Goal: Information Seeking & Learning: Learn about a topic

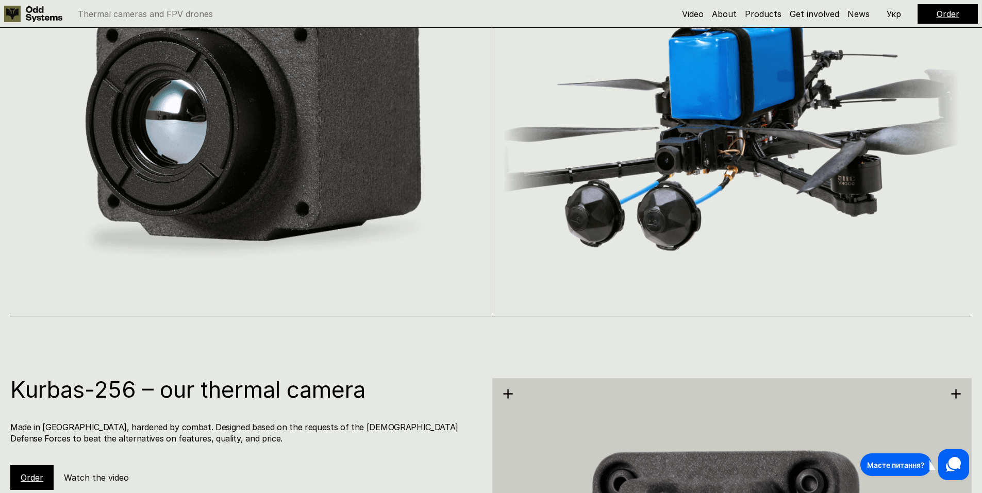
click at [262, 194] on img at bounding box center [251, 129] width 460 height 292
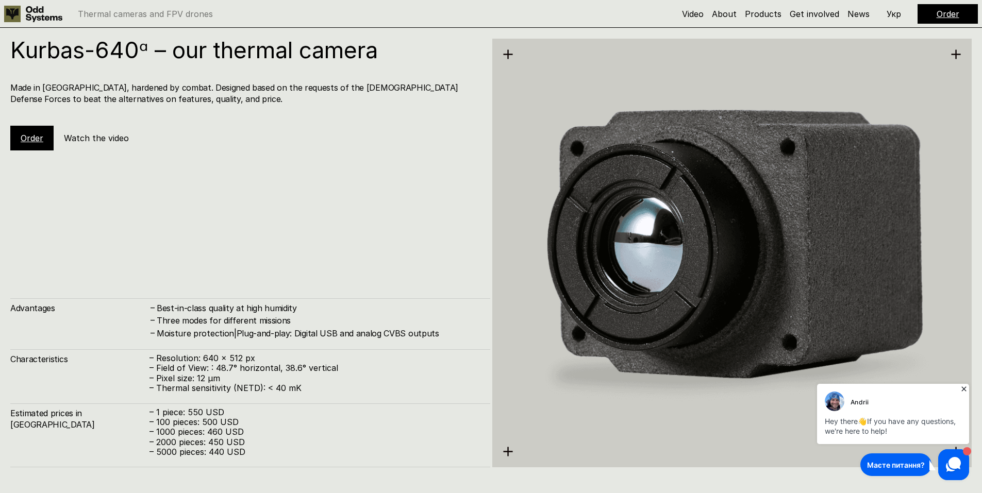
scroll to position [1986, 0]
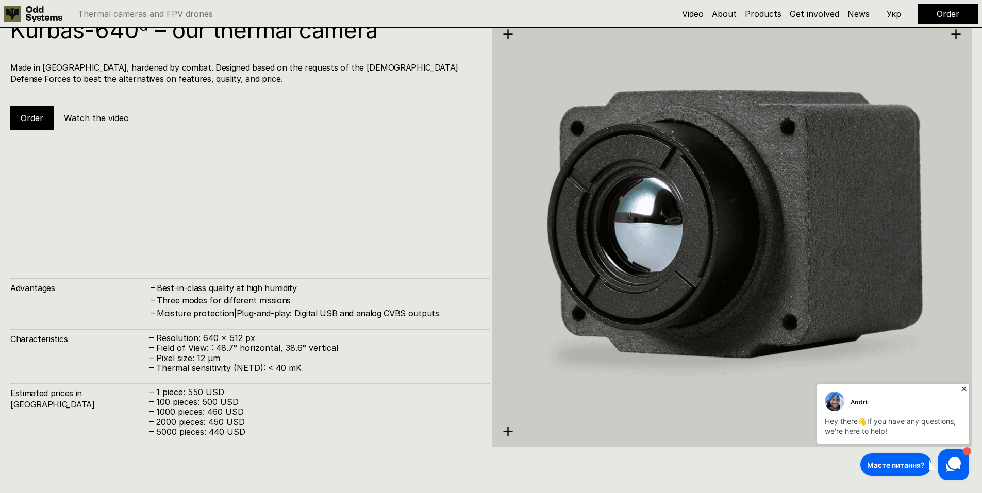
click at [961, 390] on icon at bounding box center [963, 389] width 10 height 10
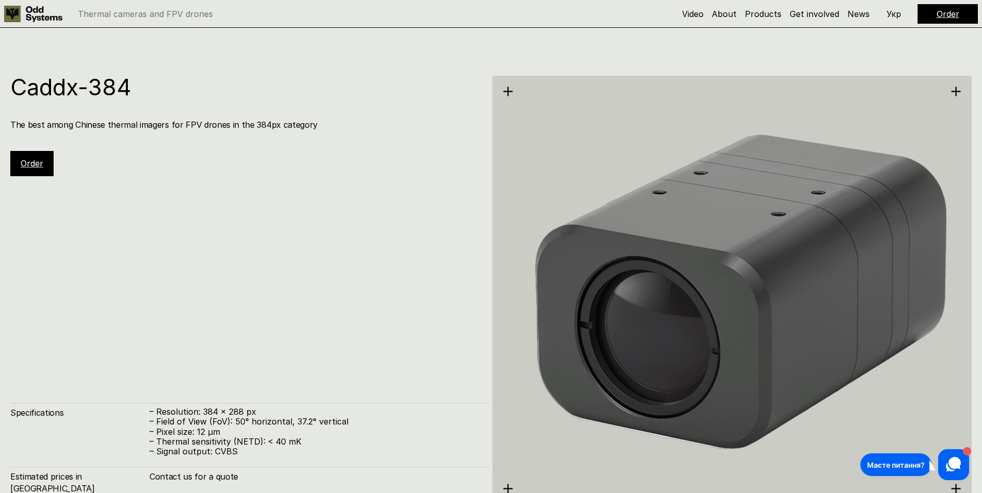
scroll to position [2398, 0]
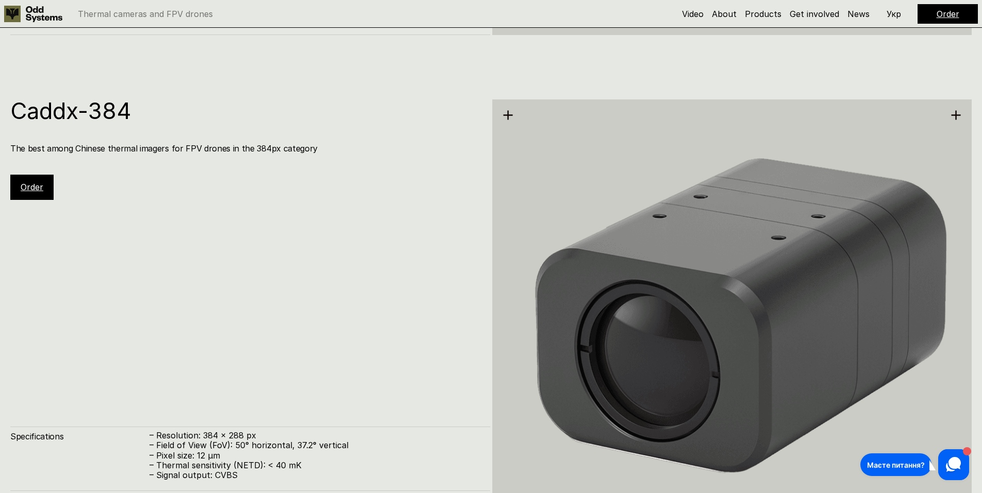
click at [185, 198] on div "Caddx-384 The best among Chinese thermal imagers for FPV drones in the 384px ca…" at bounding box center [250, 149] width 480 height 100
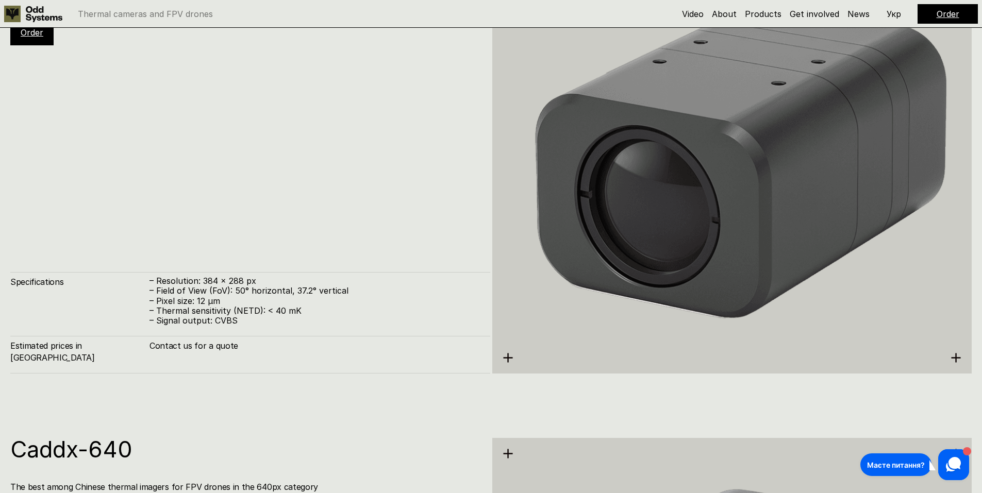
click at [255, 351] on h4 "Contact us for a quote" at bounding box center [314, 345] width 330 height 11
click at [209, 351] on h4 "Contact us for a quote" at bounding box center [314, 345] width 330 height 11
drag, startPoint x: 192, startPoint y: 359, endPoint x: 238, endPoint y: 362, distance: 46.0
click at [238, 351] on h4 "Contact us for a quote" at bounding box center [314, 345] width 330 height 11
click at [322, 351] on h4 "Contact us for a quote" at bounding box center [314, 345] width 330 height 11
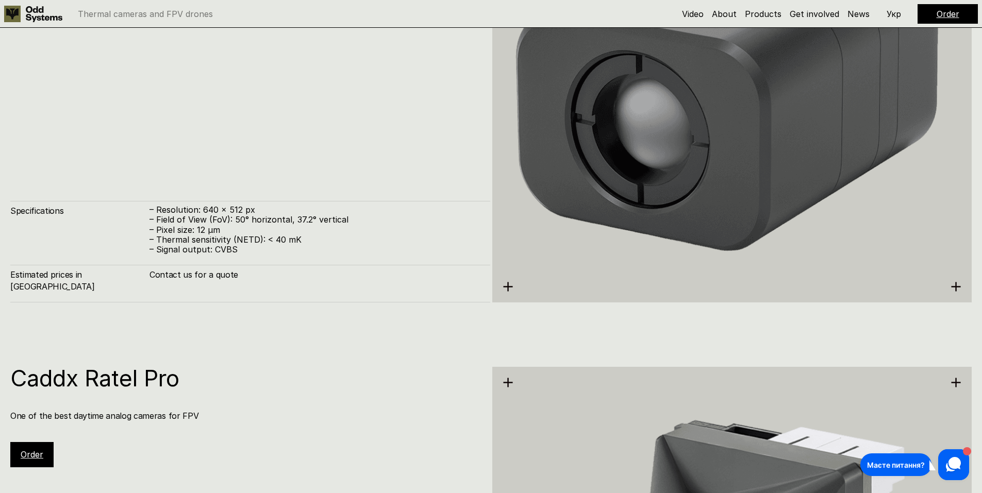
scroll to position [3119, 0]
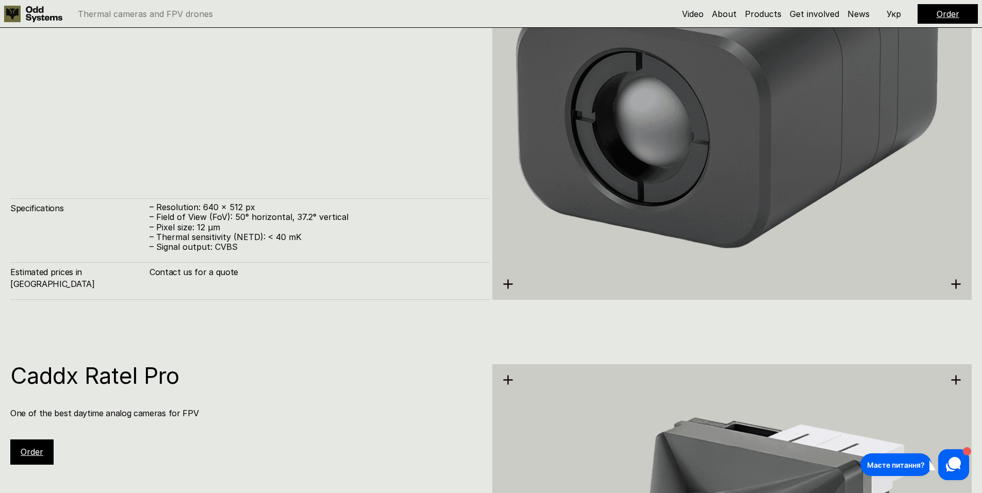
click at [339, 315] on div "Caddx-640 The best among Chinese thermal imagers for FPV drones in the 640px ca…" at bounding box center [491, 84] width 982 height 493
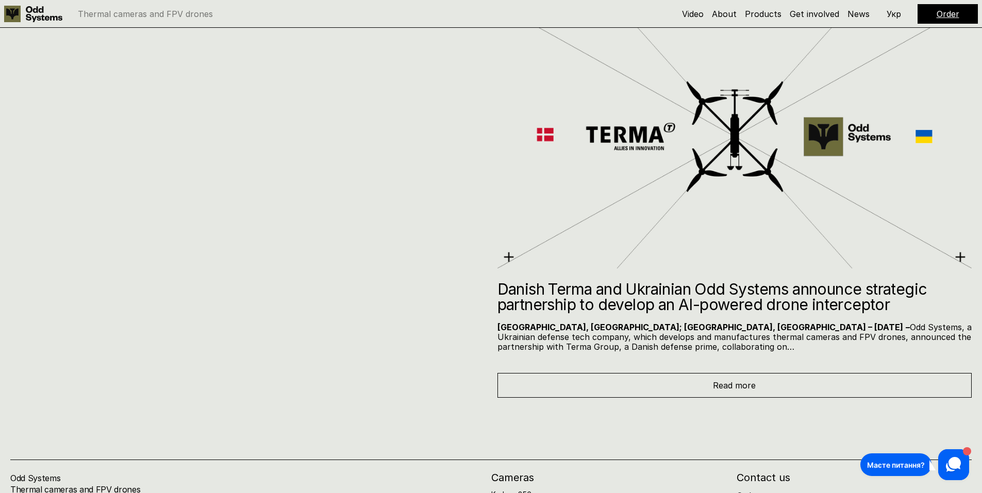
scroll to position [6571, 0]
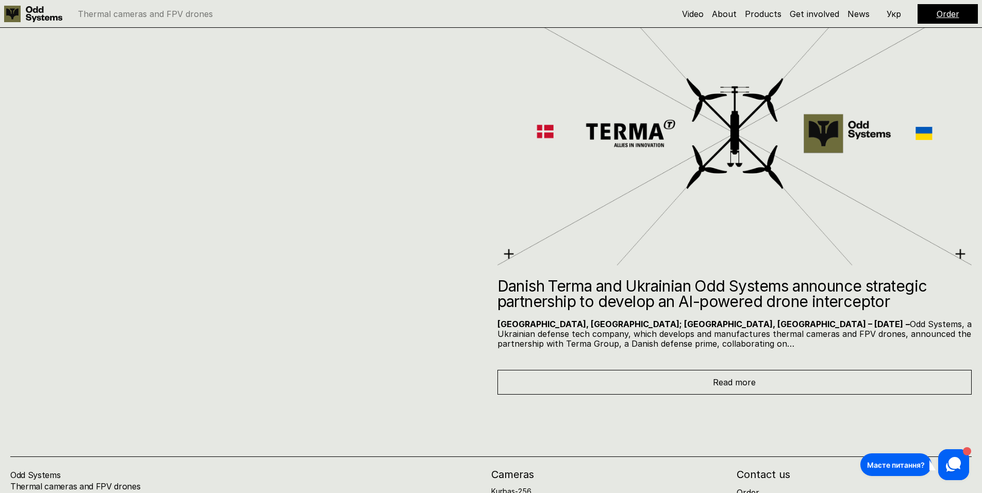
click at [619, 342] on p "[GEOGRAPHIC_DATA], [GEOGRAPHIC_DATA]; [GEOGRAPHIC_DATA], [GEOGRAPHIC_DATA] – [D…" at bounding box center [734, 334] width 475 height 30
click at [717, 381] on span "Read more" at bounding box center [734, 382] width 43 height 10
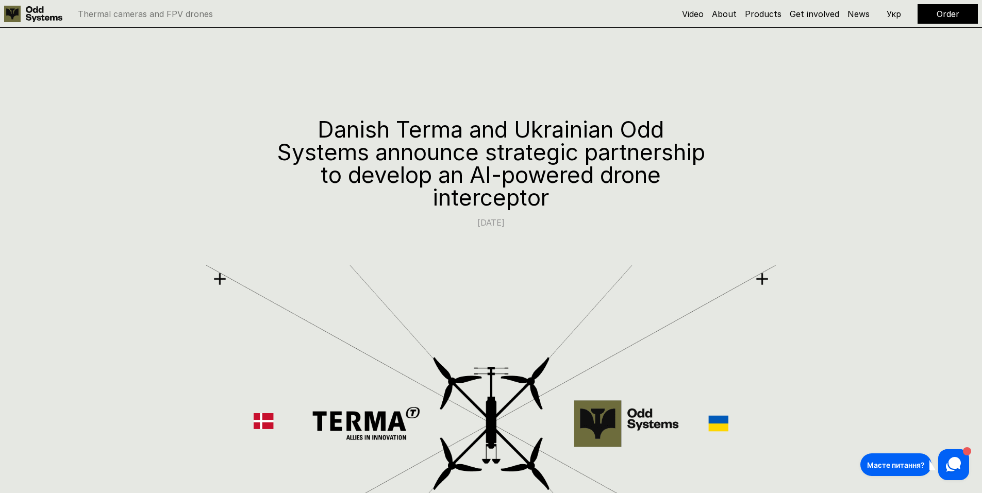
click at [121, 12] on p "Thermal cameras and FPV drones" at bounding box center [145, 14] width 135 height 8
click at [66, 15] on link at bounding box center [35, 14] width 63 height 16
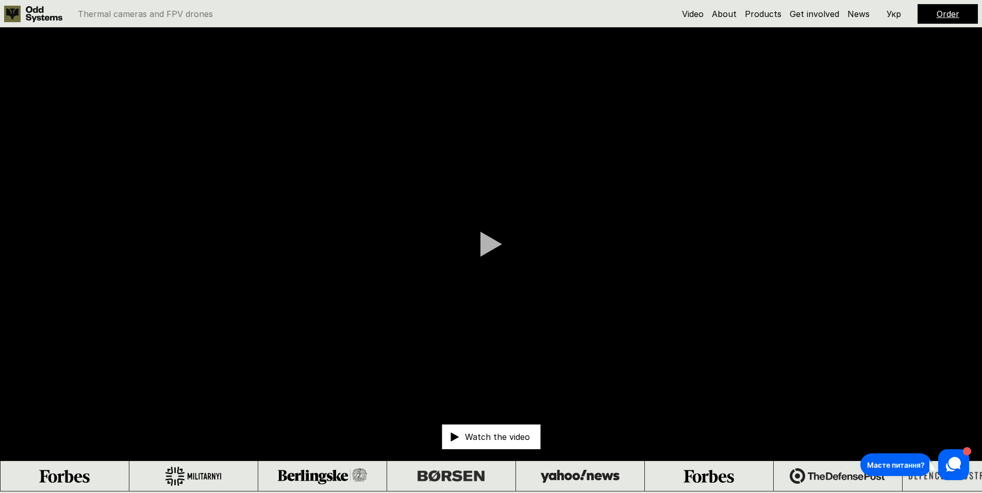
click at [473, 253] on video at bounding box center [491, 244] width 982 height 433
click at [486, 248] on div at bounding box center [491, 244] width 22 height 26
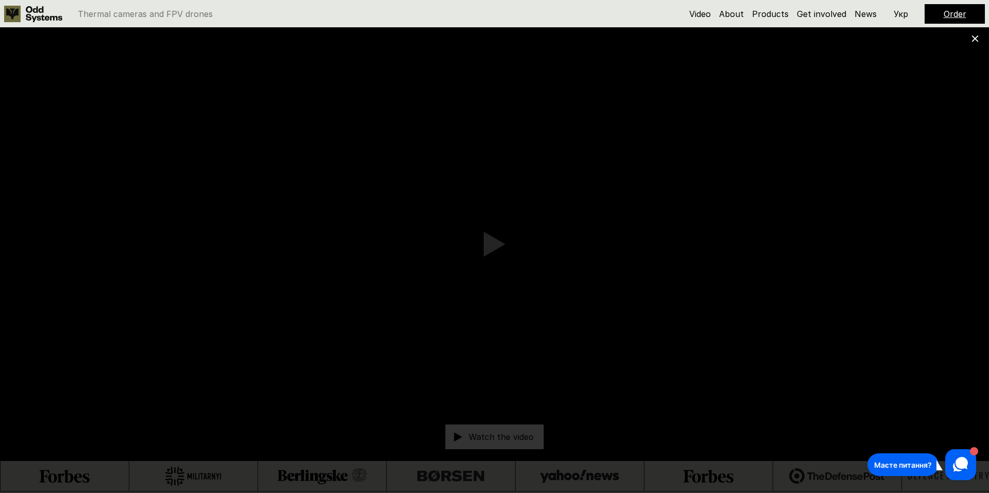
click at [972, 42] on icon at bounding box center [975, 38] width 7 height 7
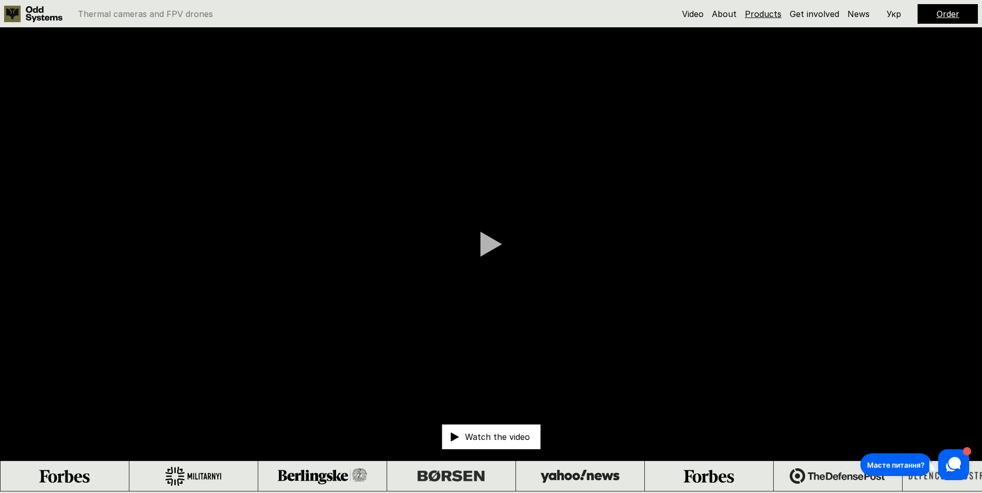
click at [773, 16] on link "Products" at bounding box center [763, 14] width 37 height 10
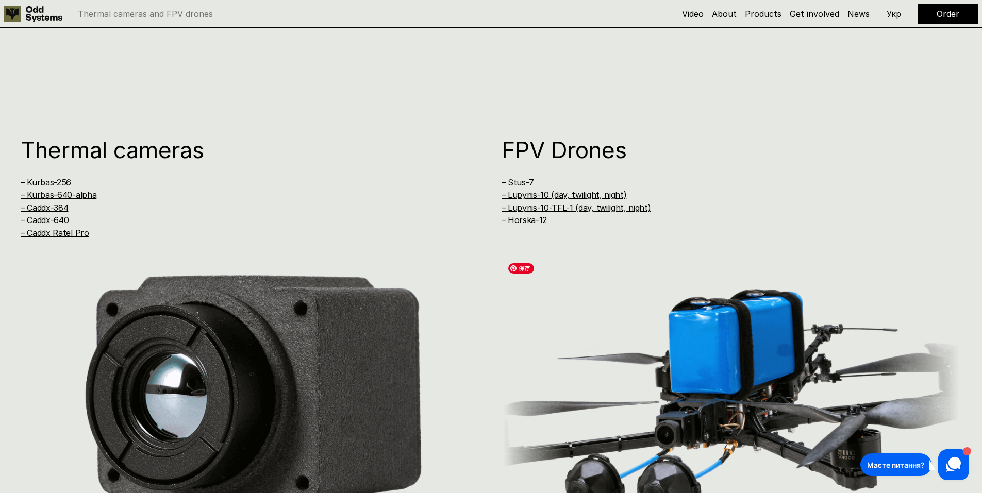
scroll to position [779, 0]
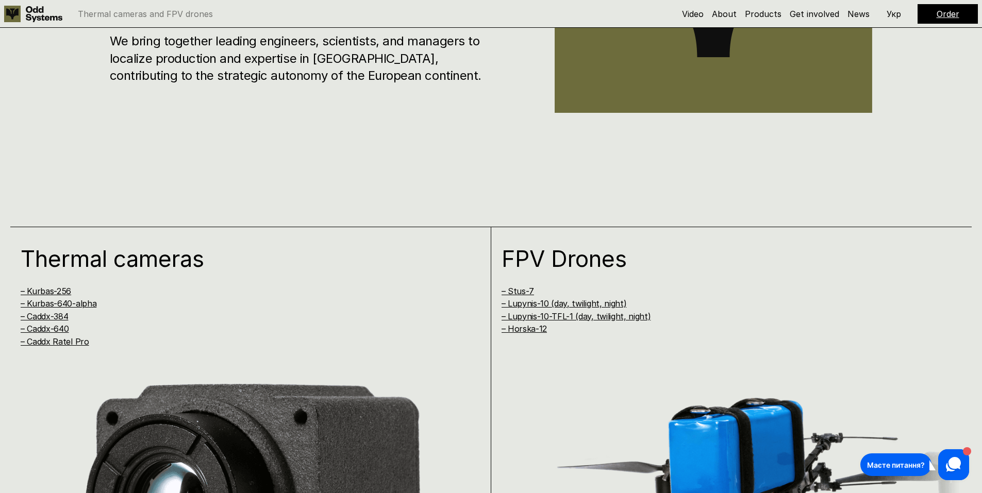
click at [132, 270] on h1 "Thermal cameras" at bounding box center [237, 258] width 432 height 23
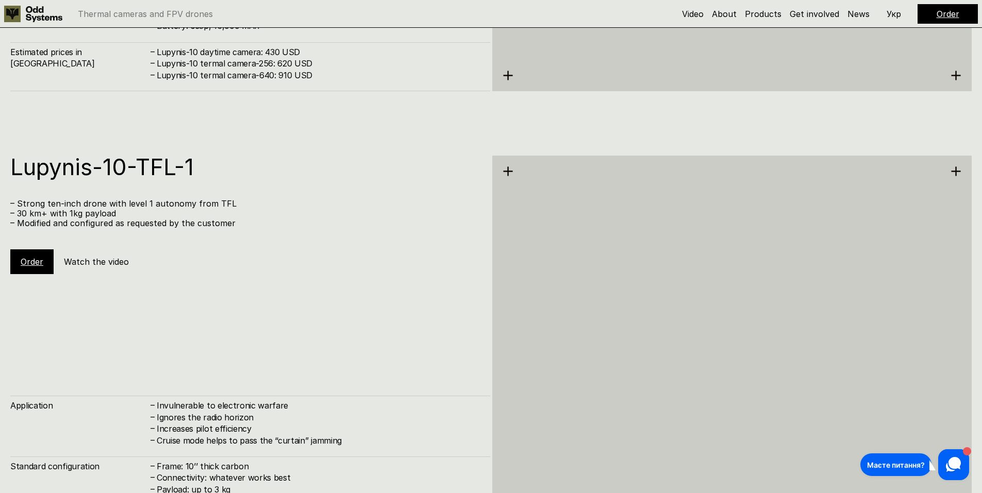
scroll to position [4952, 0]
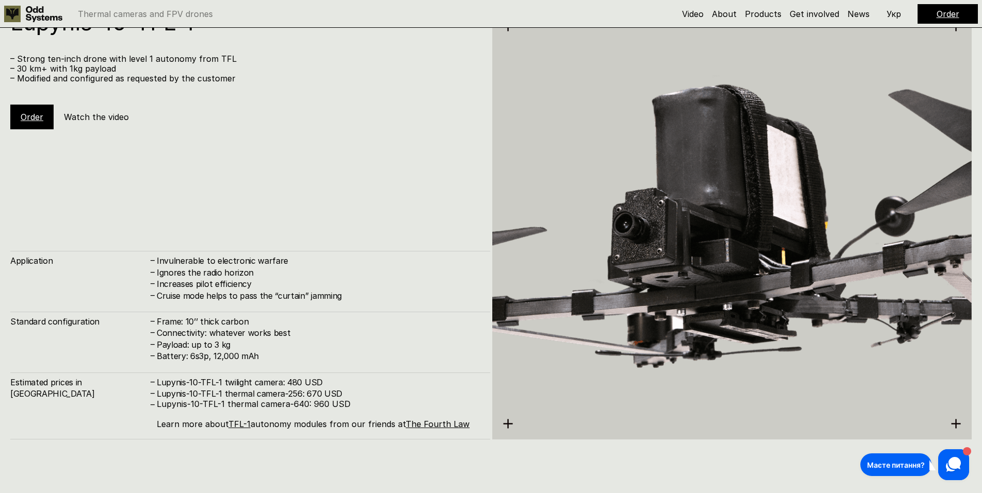
click at [604, 235] on img at bounding box center [732, 225] width 480 height 537
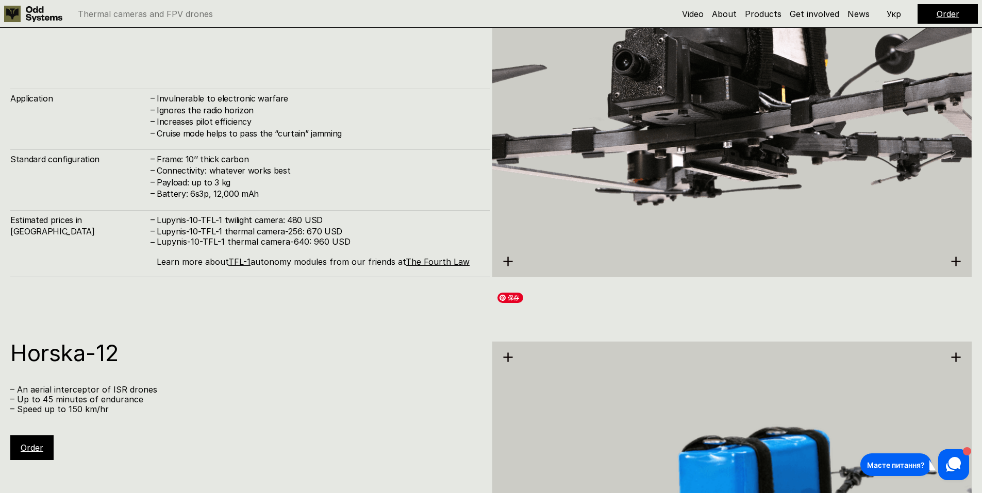
scroll to position [5209, 0]
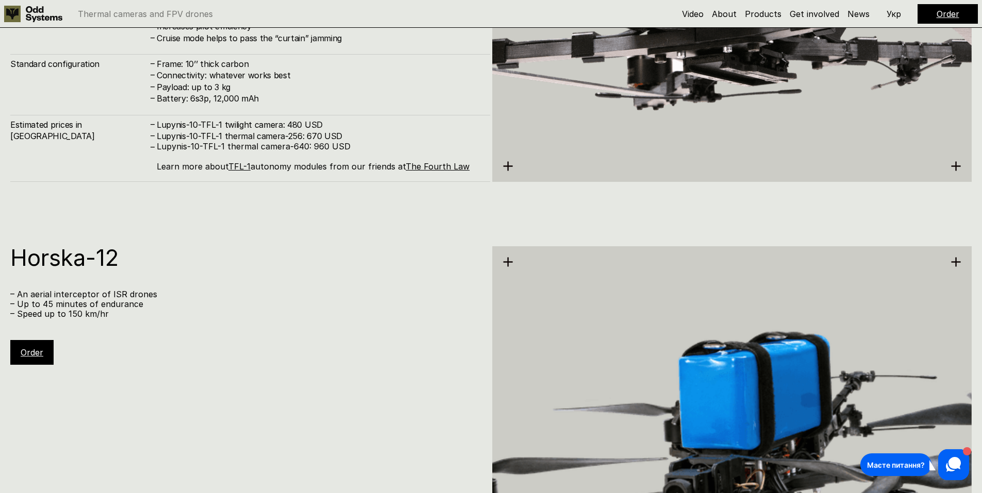
click at [507, 166] on use at bounding box center [507, 165] width 9 height 9
click at [954, 164] on icon at bounding box center [955, 166] width 11 height 11
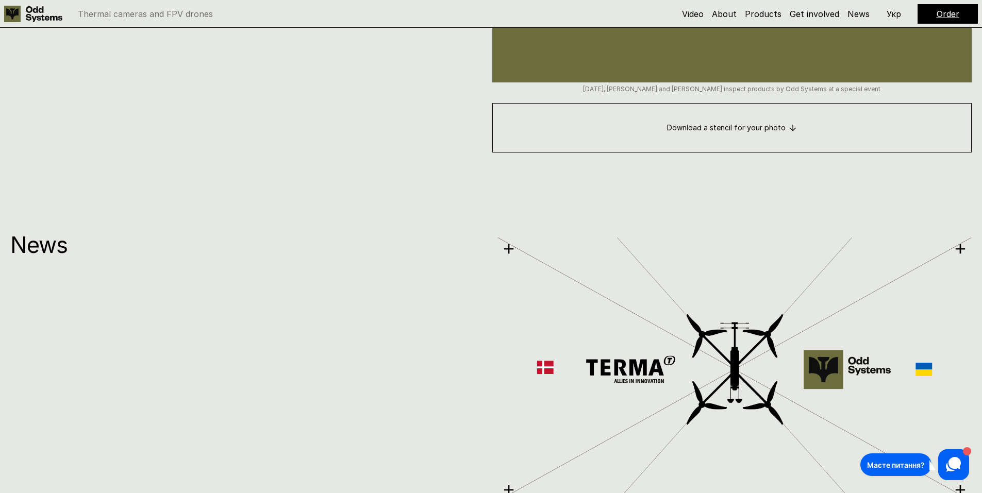
scroll to position [6498, 0]
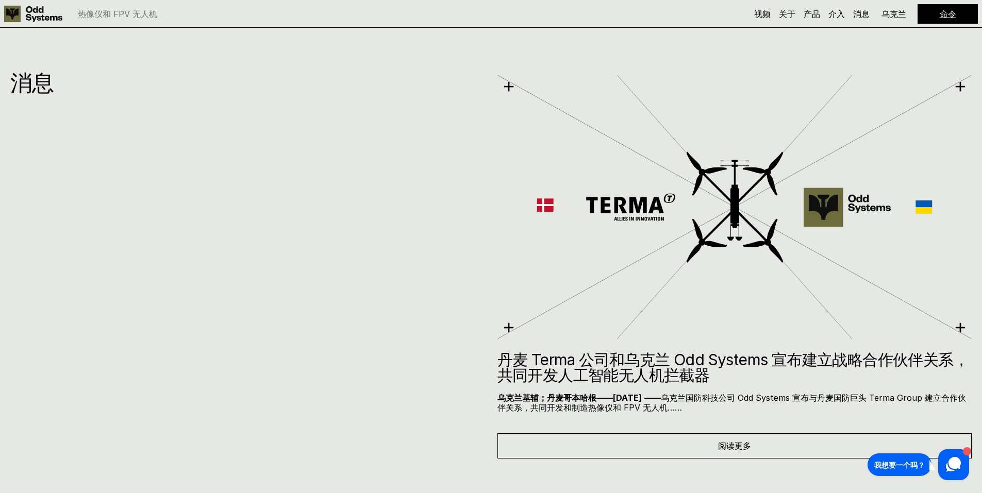
click at [622, 393] on font "乌克兰基辅；丹麦哥本哈根——[DATE]" at bounding box center [569, 398] width 144 height 10
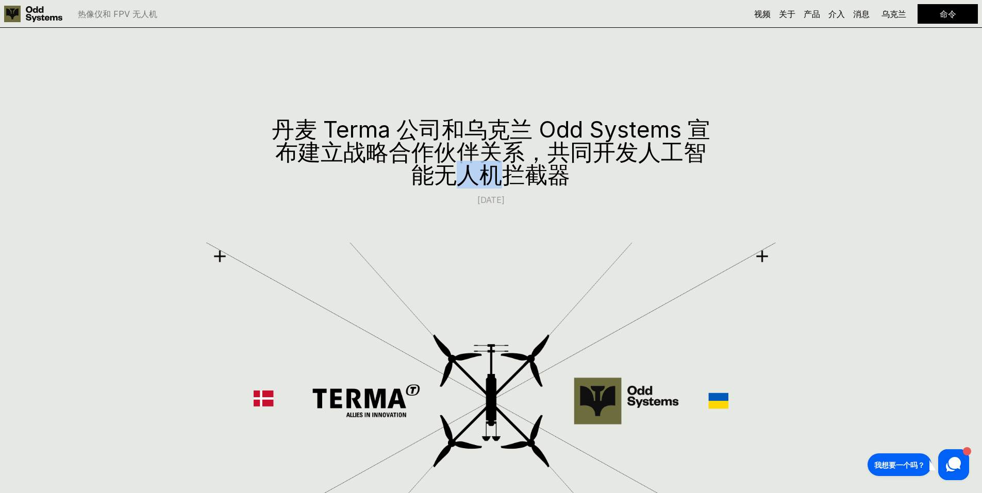
drag, startPoint x: 446, startPoint y: 174, endPoint x: 512, endPoint y: 173, distance: 66.0
click at [512, 173] on font "丹麦 Terma 公司和乌克兰 Odd Systems 宣布建立战略合作伙伴关系，共同开发人工智能无人机拦截器" at bounding box center [491, 151] width 438 height 73
click at [607, 184] on h1 "丹麦 Terma 公司和乌克兰 Odd Systems 宣布建立战略合作伙伴关系，共同开发人工智能无人机拦截器" at bounding box center [490, 152] width 443 height 68
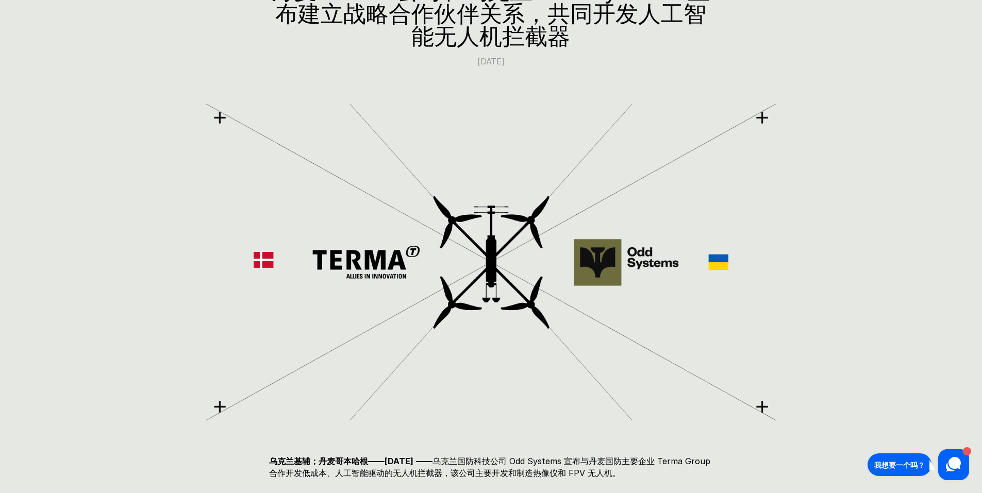
scroll to position [206, 0]
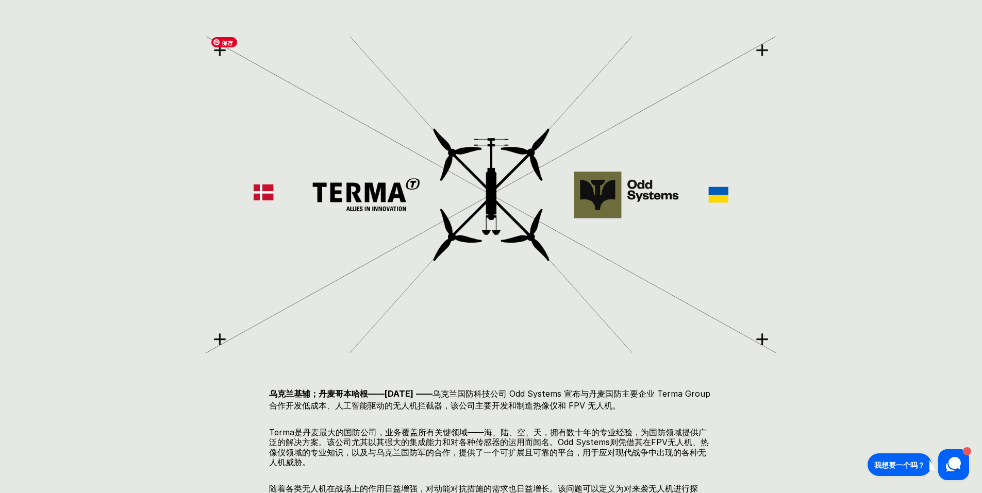
click at [371, 194] on img at bounding box center [490, 194] width 569 height 325
click at [495, 207] on img at bounding box center [490, 194] width 569 height 325
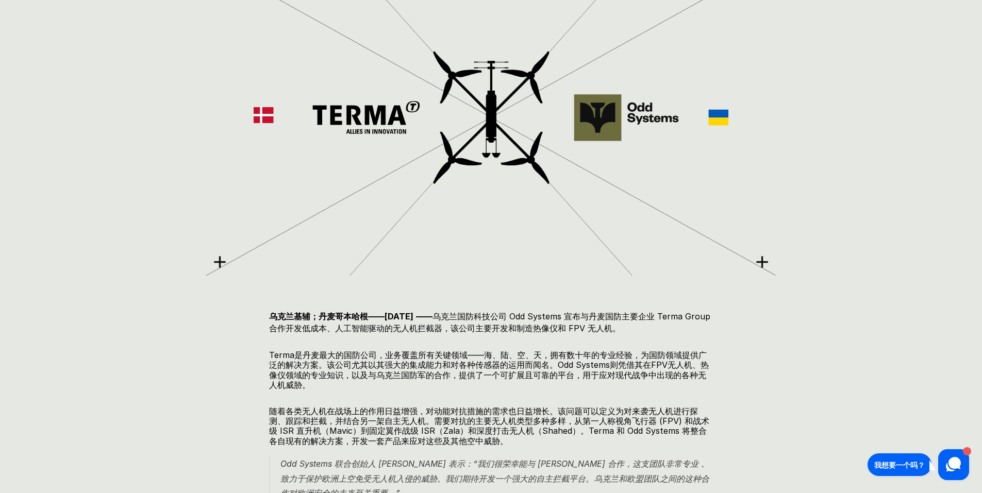
scroll to position [309, 0]
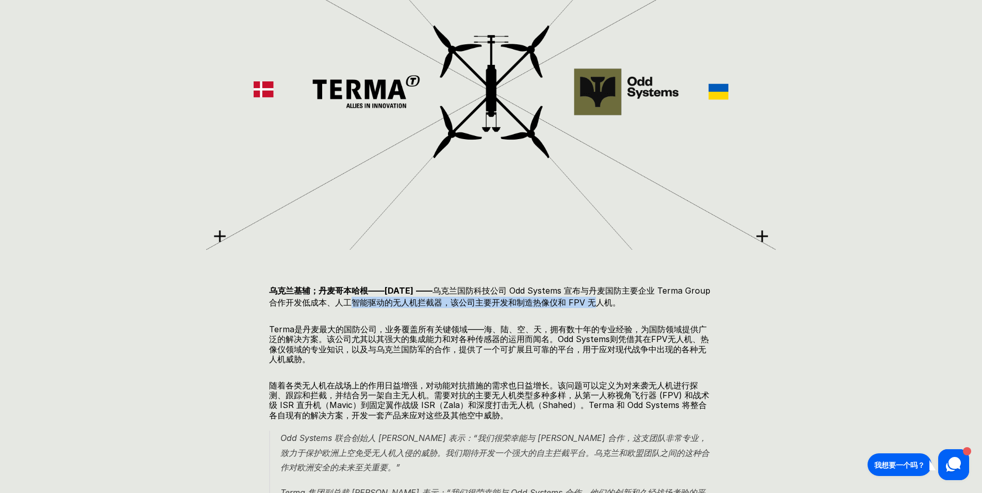
drag, startPoint x: 401, startPoint y: 301, endPoint x: 646, endPoint y: 303, distance: 244.7
click at [646, 303] on font "乌克兰国防科技公司 Odd Systems 宣布与丹麦国防主要企业 Terma Group 合作开发低成本、人工智能驱动的无人机拦截器，该公司主要开发和制造热…" at bounding box center [491, 296] width 444 height 22
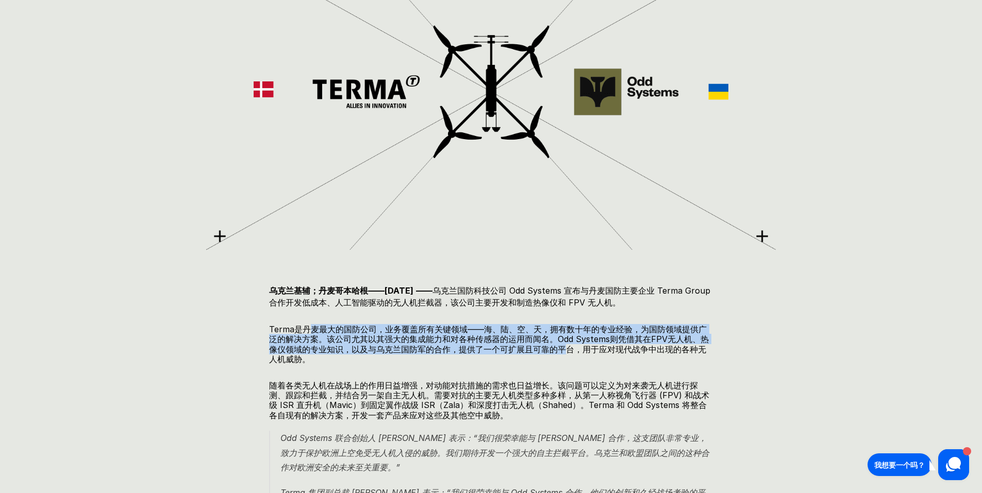
drag, startPoint x: 314, startPoint y: 326, endPoint x: 568, endPoint y: 346, distance: 254.3
click at [568, 346] on font "Terma是丹麦最大的国防公司，业务覆盖所有关键领域——海、陆、空、天，拥有数十年的专业经验，为国防领域提供广泛的解决方案。该公司尤其以其强大的集成能力和对各…" at bounding box center [488, 344] width 439 height 40
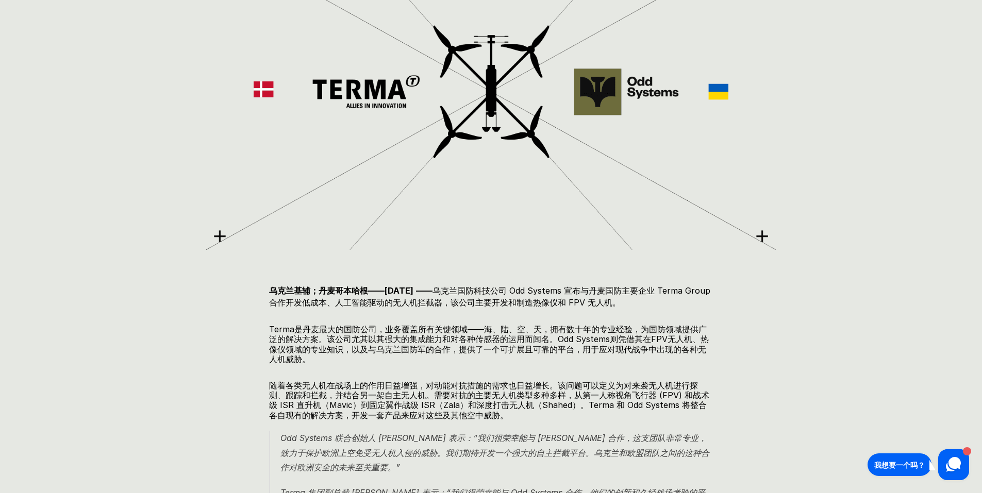
click at [478, 359] on p "Terma是丹麦最大的国防公司，业务覆盖所有关键领域——海、陆、空、天，拥有数十年的专业经验，为国防领域提供广泛的解决方案。该公司尤其以其强大的集成能力和对各…" at bounding box center [490, 345] width 443 height 40
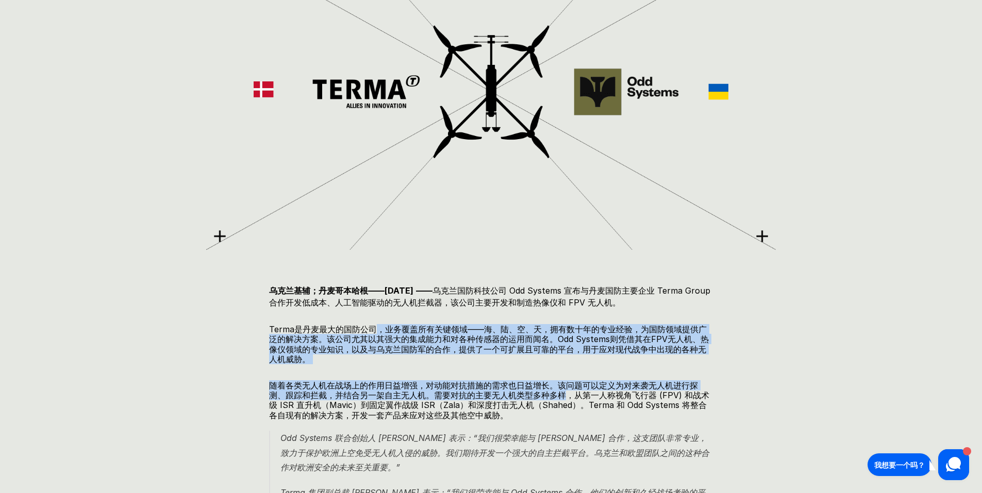
drag, startPoint x: 376, startPoint y: 330, endPoint x: 567, endPoint y: 398, distance: 202.4
click at [416, 394] on font "随着各类无人机在战场上的作用日益增强，对动能对抗措施的需求也日益增长。该问题可以定义为对来袭无人机进行探测、跟踪和拦截，并结合另一架自主无人机。需要对抗的主要…" at bounding box center [489, 400] width 440 height 40
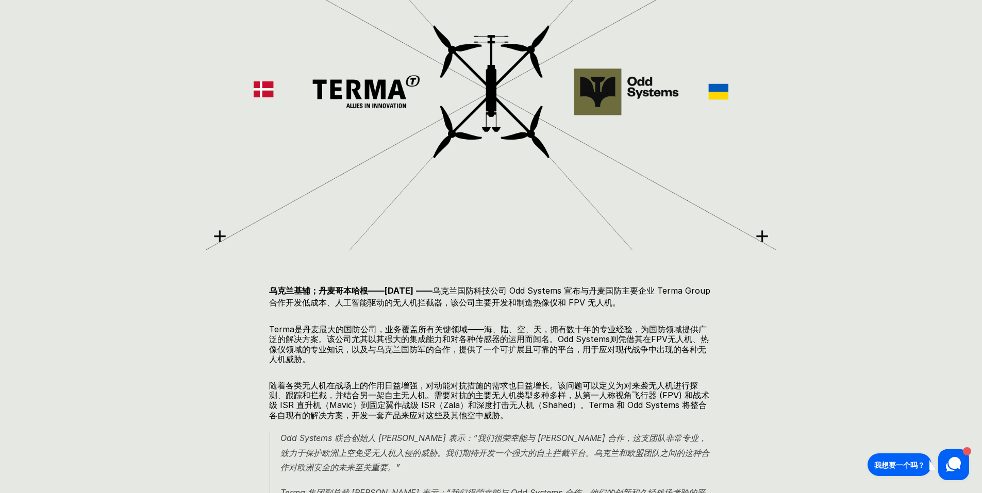
click at [486, 415] on font "随着各类无人机在战场上的作用日益增强，对动能对抗措施的需求也日益增长。该问题可以定义为对来袭无人机进行探测、跟踪和拦截，并结合另一架自主无人机。需要对抗的主要…" at bounding box center [489, 400] width 440 height 40
drag, startPoint x: 459, startPoint y: 394, endPoint x: 506, endPoint y: 421, distance: 55.2
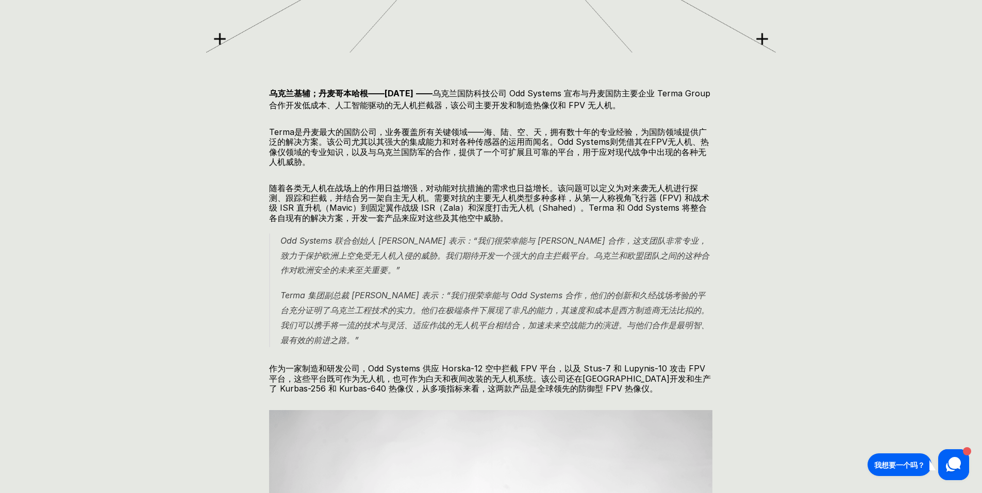
scroll to position [515, 0]
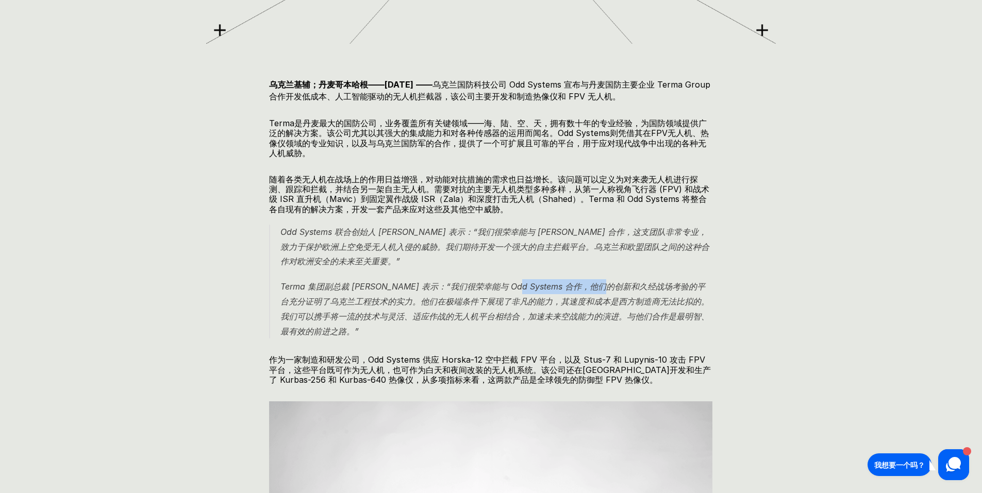
drag, startPoint x: 566, startPoint y: 279, endPoint x: 462, endPoint y: 278, distance: 104.1
click at [476, 279] on blockquote "Odd Systems 联合创始人 [PERSON_NAME] 表示：“我们很荣幸能与 [PERSON_NAME] 合作，这支团队非常专业，致力于保护欧洲上空…" at bounding box center [490, 282] width 443 height 114
click at [340, 279] on blockquote "Odd Systems 联合创始人 [PERSON_NAME] 表示：“我们很荣幸能与 [PERSON_NAME] 合作，这支团队非常专业，致力于保护欧洲上空…" at bounding box center [490, 282] width 443 height 114
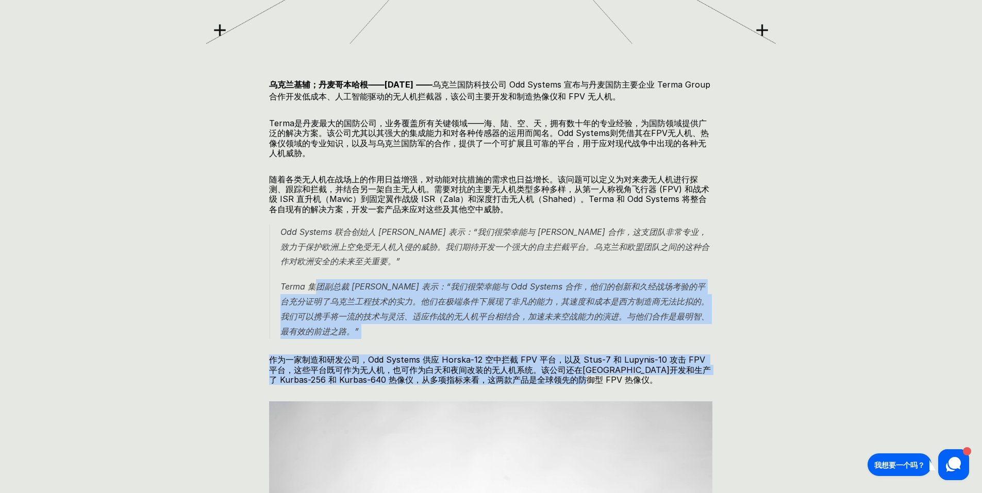
drag, startPoint x: 313, startPoint y: 279, endPoint x: 678, endPoint y: 380, distance: 378.4
drag, startPoint x: 601, startPoint y: 381, endPoint x: 404, endPoint y: 343, distance: 200.4
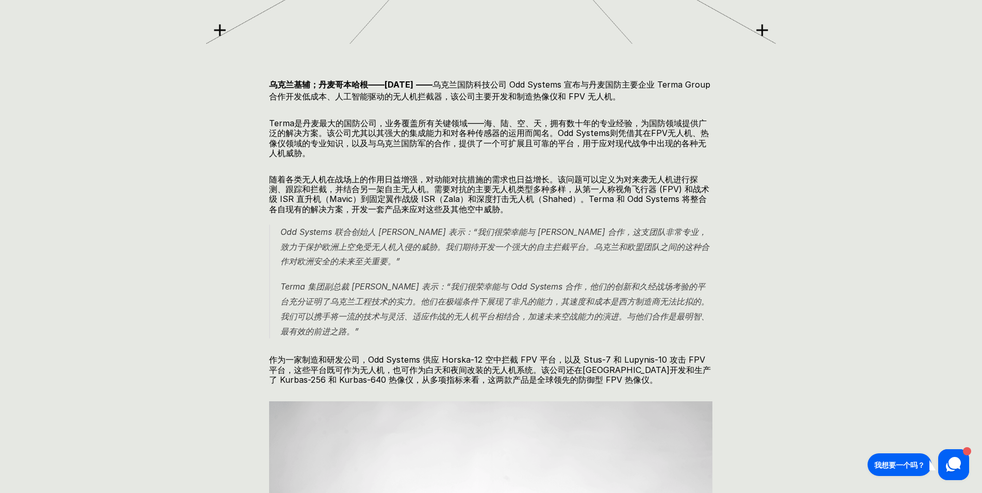
click at [315, 301] on font "Terma 集团副总裁 [PERSON_NAME] 表示：“我们很荣幸能与 Odd Systems 合作，他们的创新和久经战场考验的平台充分证明了乌克兰工程技…" at bounding box center [494, 308] width 429 height 55
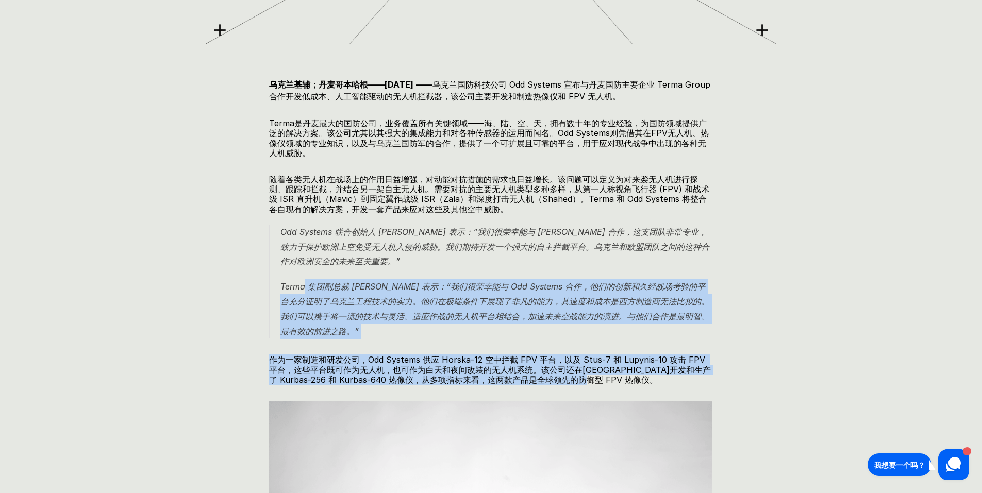
drag, startPoint x: 316, startPoint y: 279, endPoint x: 647, endPoint y: 377, distance: 345.0
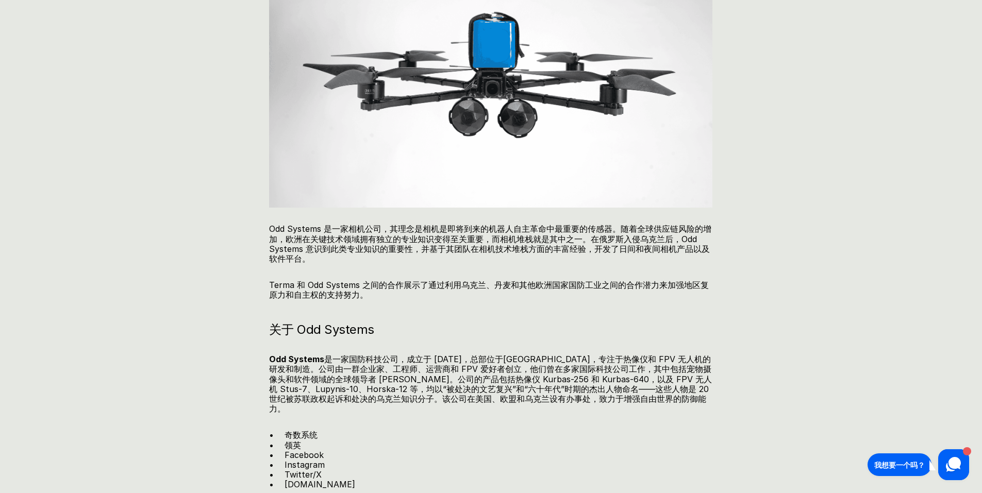
scroll to position [1133, 0]
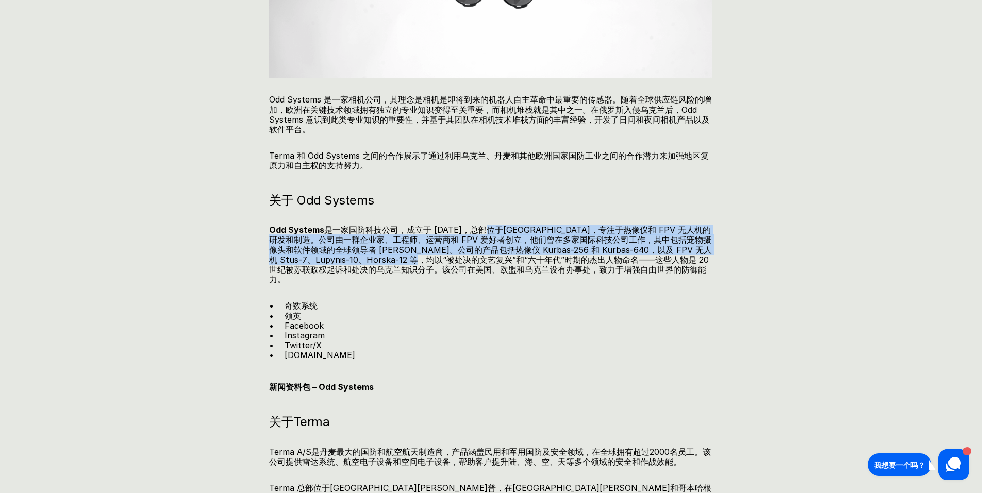
drag, startPoint x: 492, startPoint y: 234, endPoint x: 502, endPoint y: 258, distance: 25.8
click at [502, 258] on font "是一家国防科技公司，成立于 [DATE]，总部位于[GEOGRAPHIC_DATA]，专注于热像仪和 FPV 无人机的研发和制造。公司由一群企业家、工程师、运…" at bounding box center [490, 255] width 443 height 60
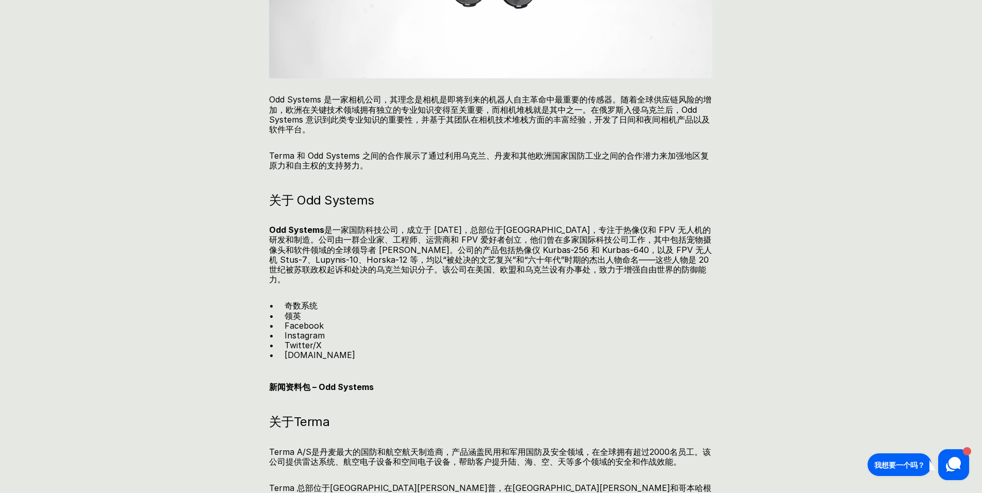
click at [571, 301] on p "奇数系统" at bounding box center [498, 306] width 428 height 10
drag, startPoint x: 376, startPoint y: 272, endPoint x: 527, endPoint y: 267, distance: 150.5
click at [527, 267] on font "是一家国防科技公司，成立于 [DATE]，总部位于[GEOGRAPHIC_DATA]，专注于热像仪和 FPV 无人机的研发和制造。公司由一群企业家、工程师、运…" at bounding box center [490, 255] width 443 height 60
click at [446, 311] on p "领英" at bounding box center [498, 316] width 428 height 10
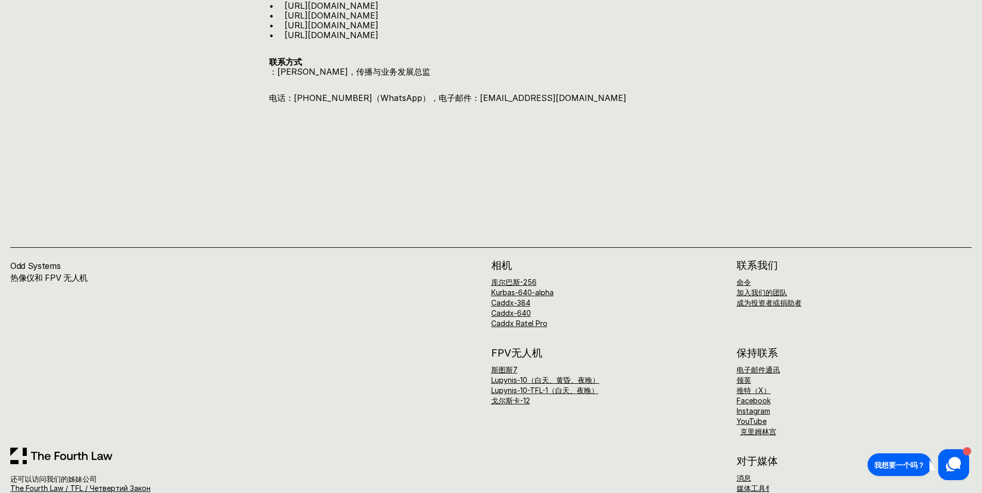
scroll to position [1682, 0]
